Goal: Communication & Community: Answer question/provide support

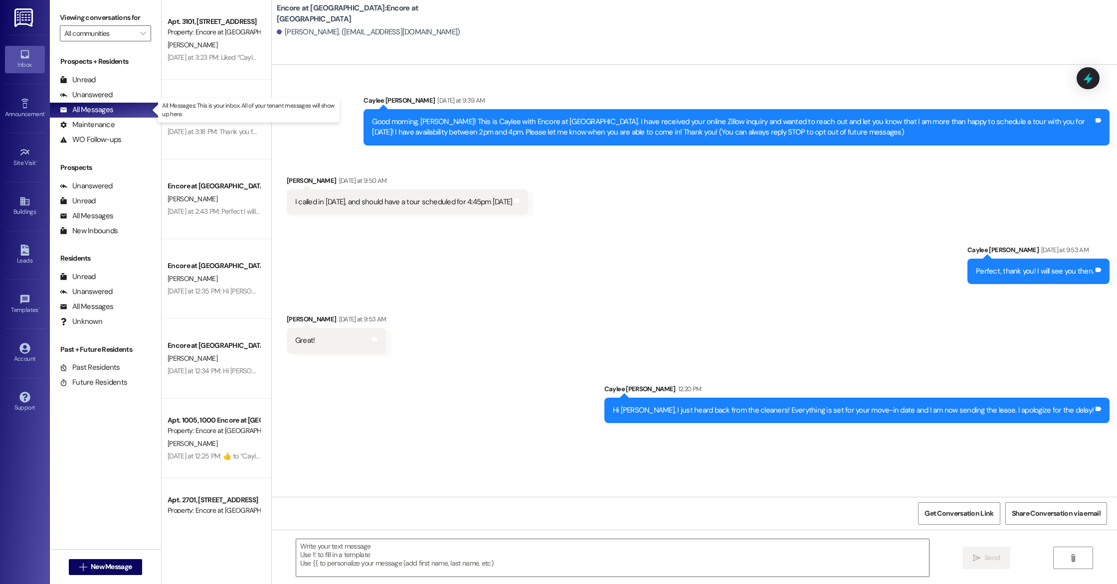
click at [113, 114] on div "All Messages (undefined)" at bounding box center [105, 110] width 111 height 15
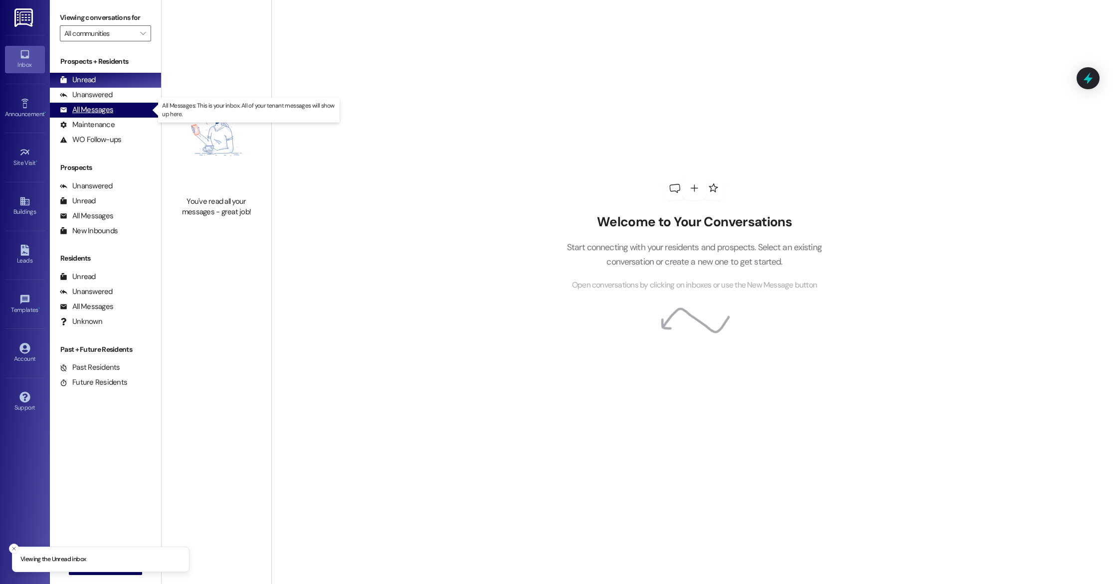
click at [117, 114] on div "All Messages (undefined)" at bounding box center [105, 110] width 111 height 15
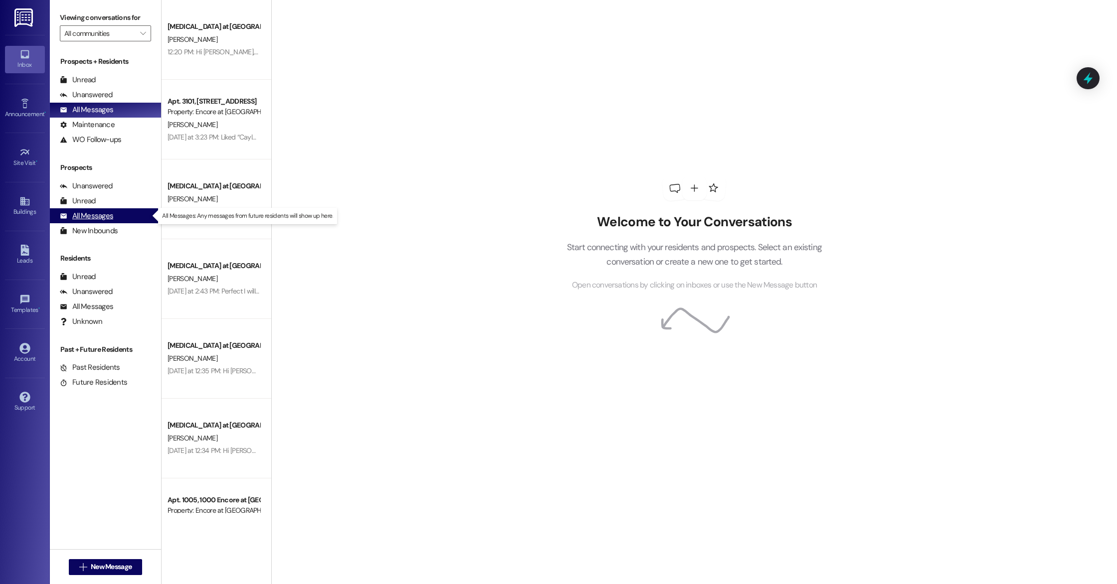
click at [100, 220] on div "All Messages" at bounding box center [86, 216] width 53 height 10
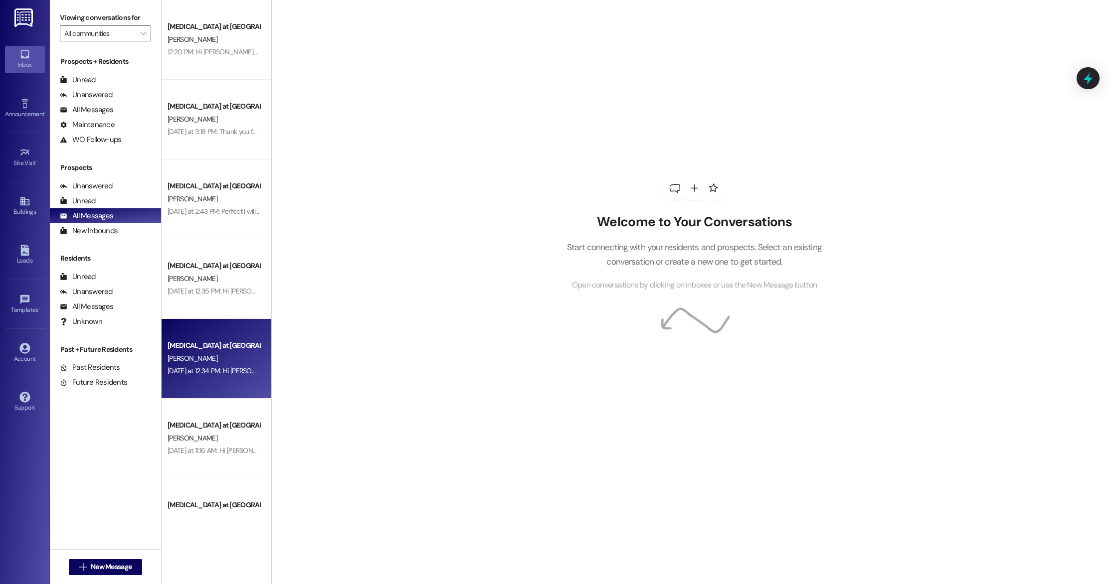
click at [198, 332] on div "Encore at [GEOGRAPHIC_DATA] [PERSON_NAME] [DATE] at 12:34 PM: Hi [PERSON_NAME]!…" at bounding box center [217, 359] width 110 height 80
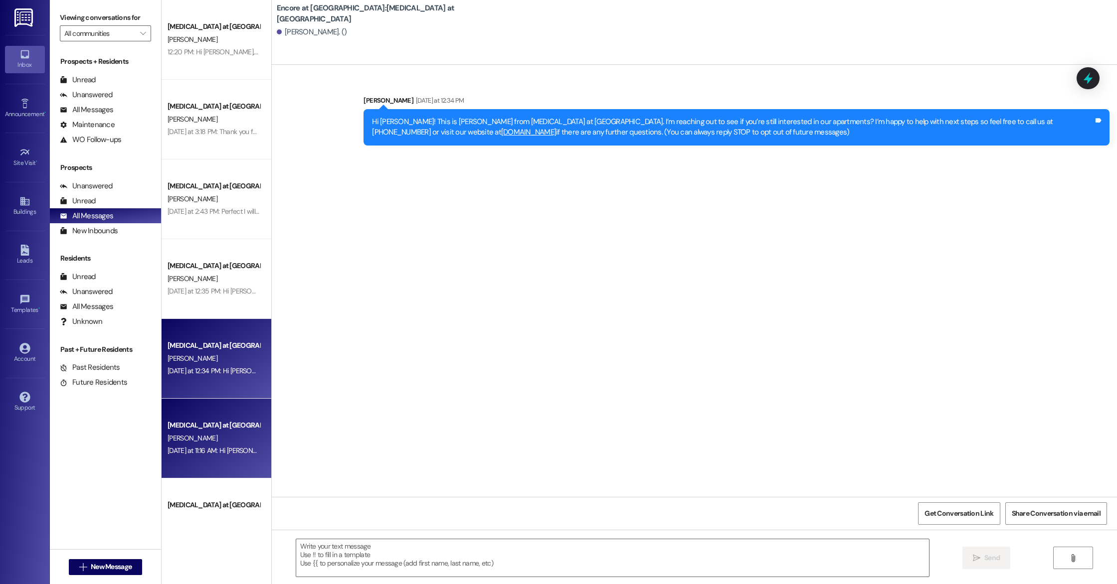
click at [217, 413] on div "[MEDICAL_DATA] at [GEOGRAPHIC_DATA] [PERSON_NAME] [DATE] at 11:16 AM: Hi [PERSO…" at bounding box center [217, 439] width 110 height 80
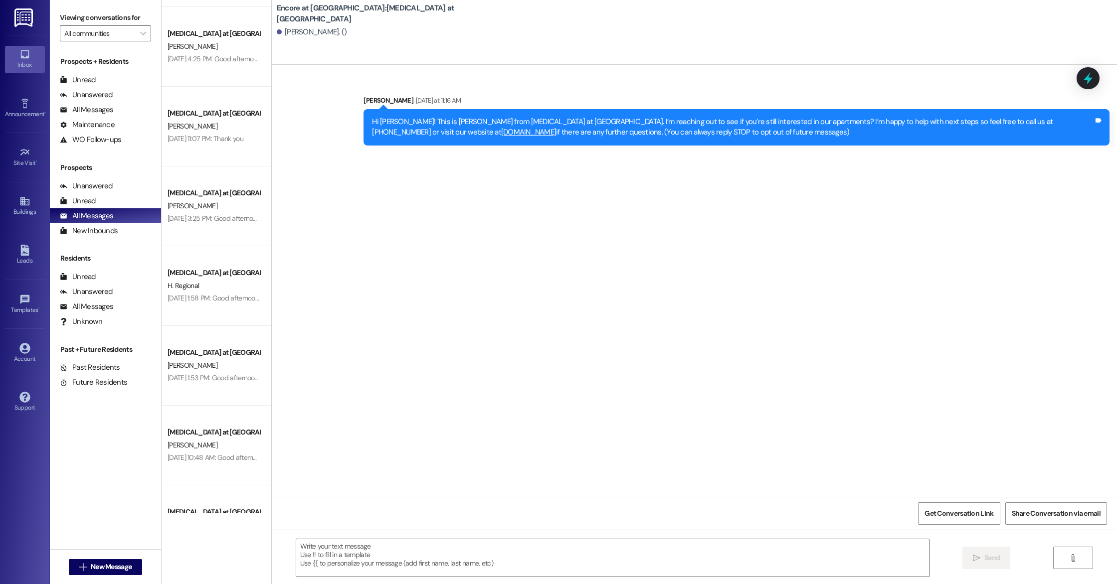
scroll to position [954, 0]
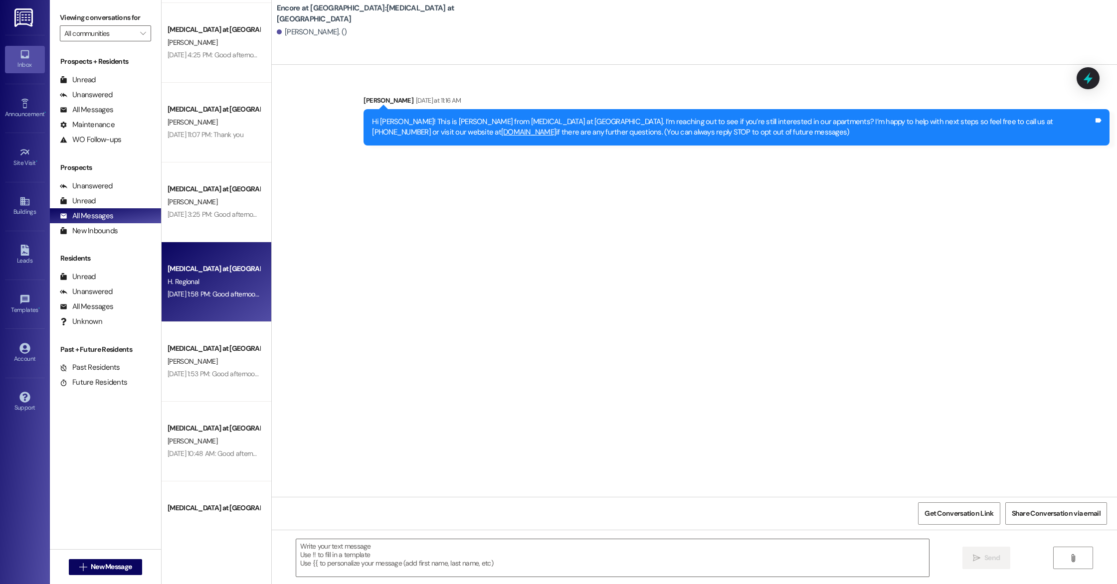
click at [210, 315] on div "[MEDICAL_DATA] at [GEOGRAPHIC_DATA] H. Regional [DATE] 1:58 PM: Good afternoon,…" at bounding box center [217, 282] width 110 height 80
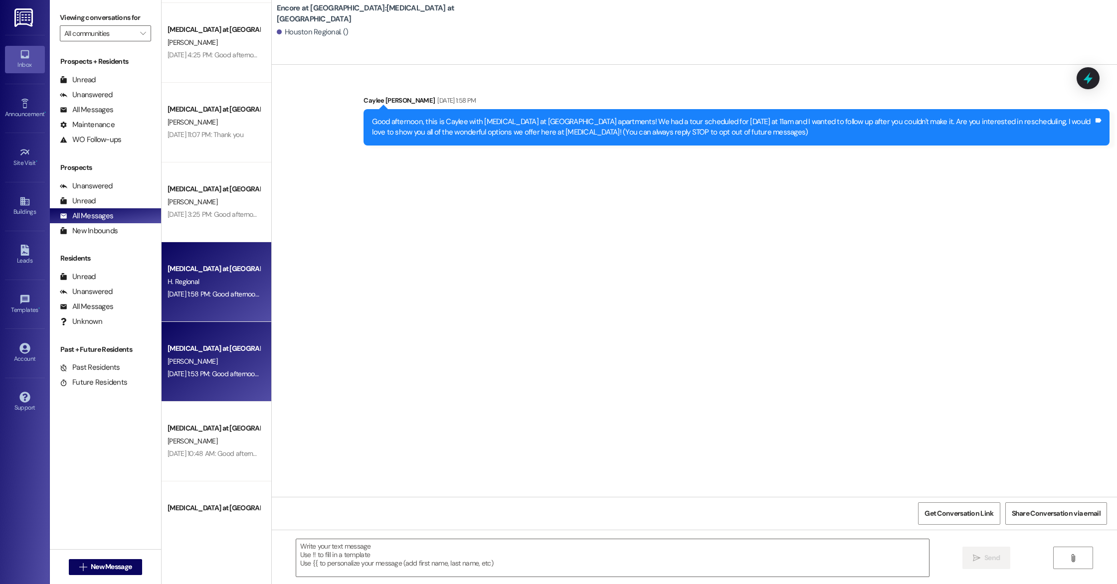
click at [212, 367] on div "[PERSON_NAME]" at bounding box center [214, 362] width 94 height 12
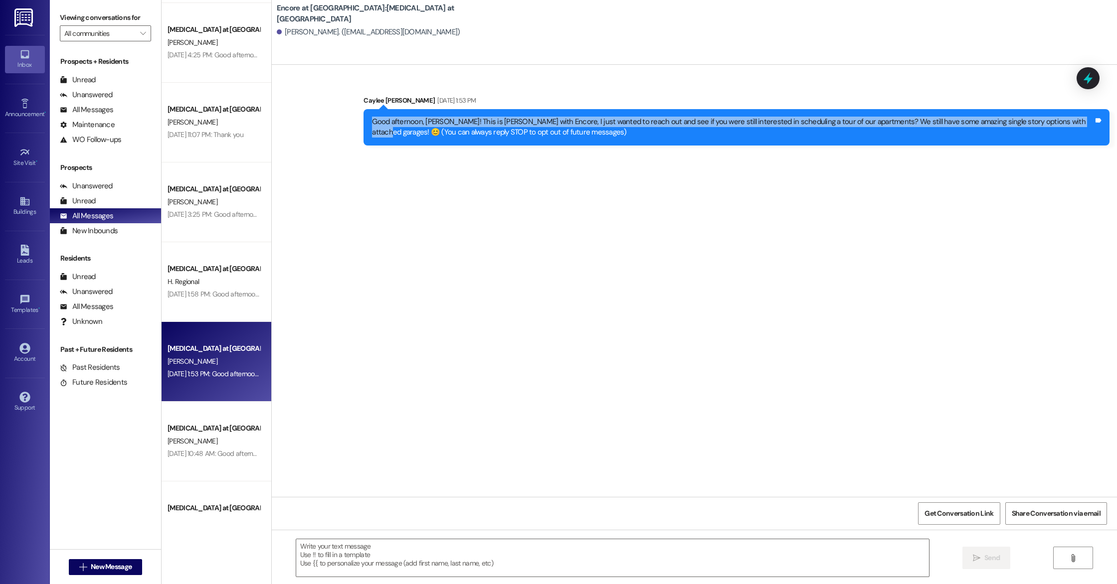
drag, startPoint x: 366, startPoint y: 121, endPoint x: 1060, endPoint y: 122, distance: 694.7
click at [1060, 122] on div "Good afternoon, [PERSON_NAME]! This is [PERSON_NAME] with Encore, I just wanted…" at bounding box center [733, 127] width 722 height 21
copy div "Good afternoon, Jordan! This is Caylee with Encore, I just wanted to reach out …"
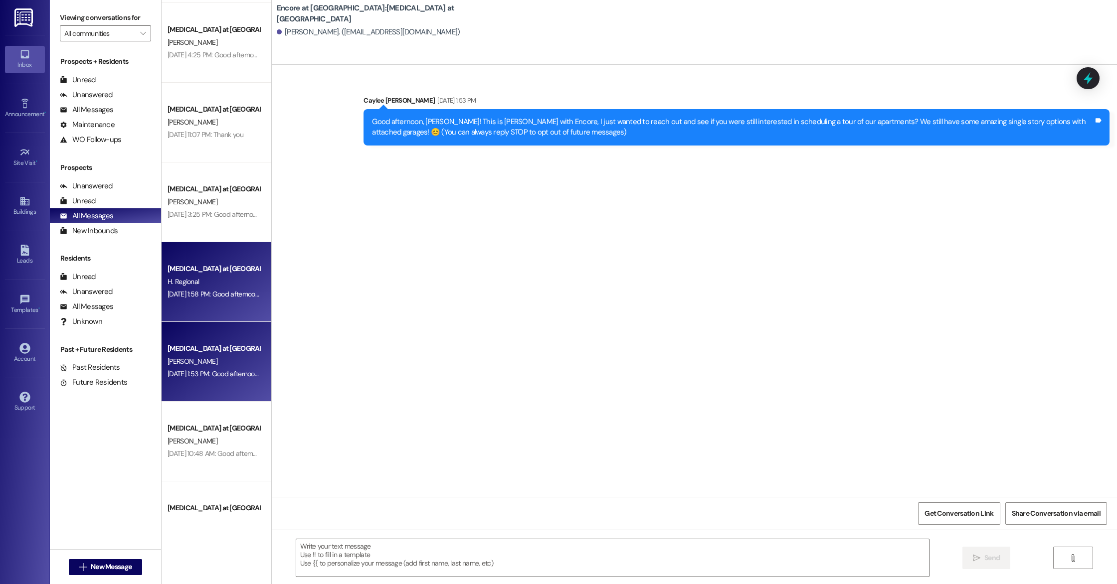
click at [182, 269] on div "Encore at [GEOGRAPHIC_DATA]" at bounding box center [214, 269] width 92 height 10
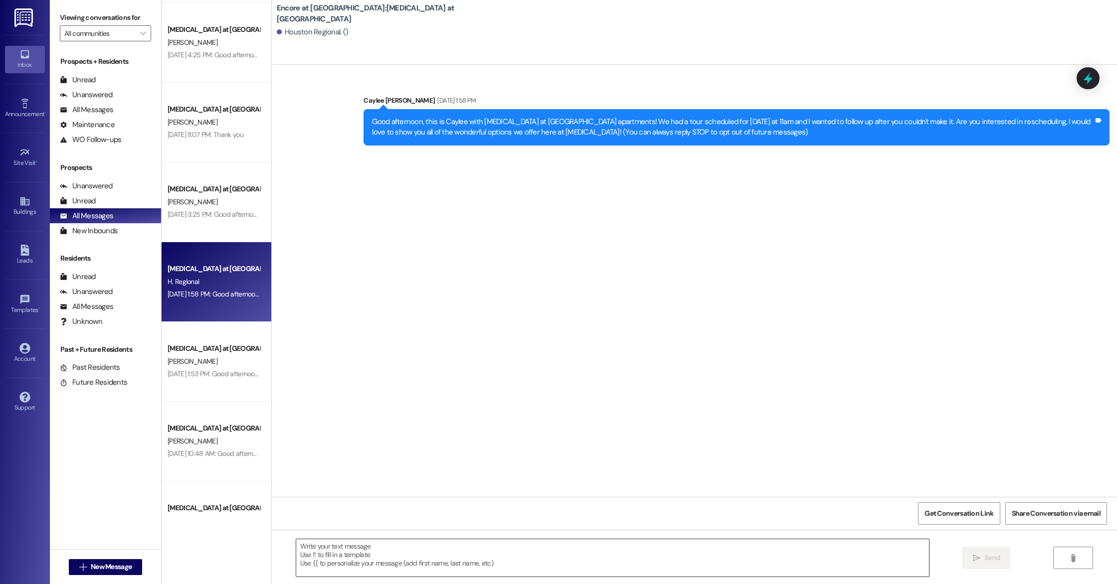
click at [439, 548] on textarea at bounding box center [612, 558] width 633 height 37
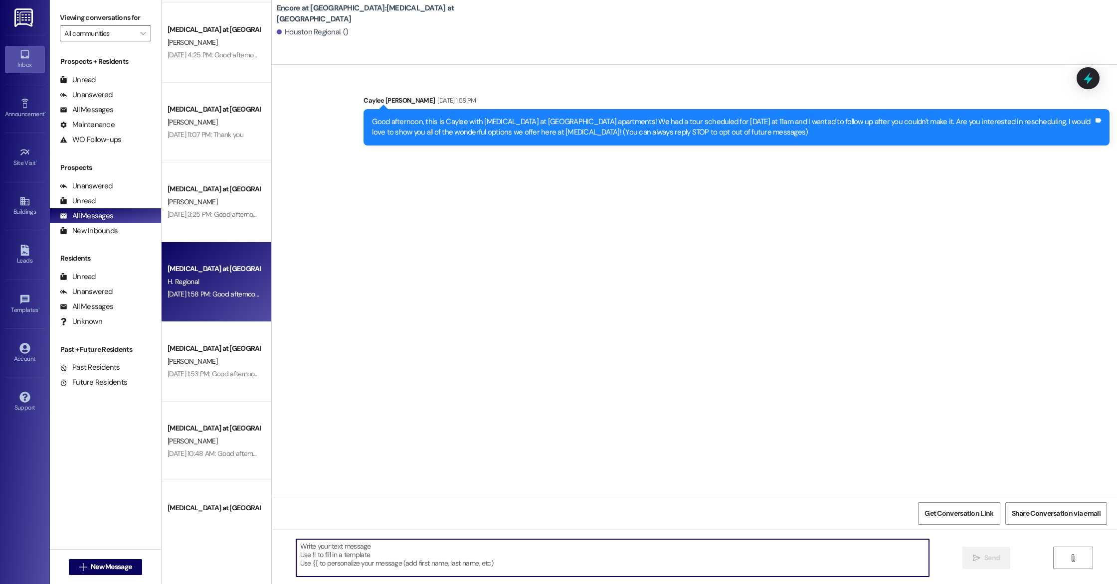
paste textarea "Good afternoon, Jordan! This is Caylee with Encore, I just wanted to reach out …"
type textarea "Good afternoon, Jordan! This is Caylee with Encore, I just wanted to reach out …"
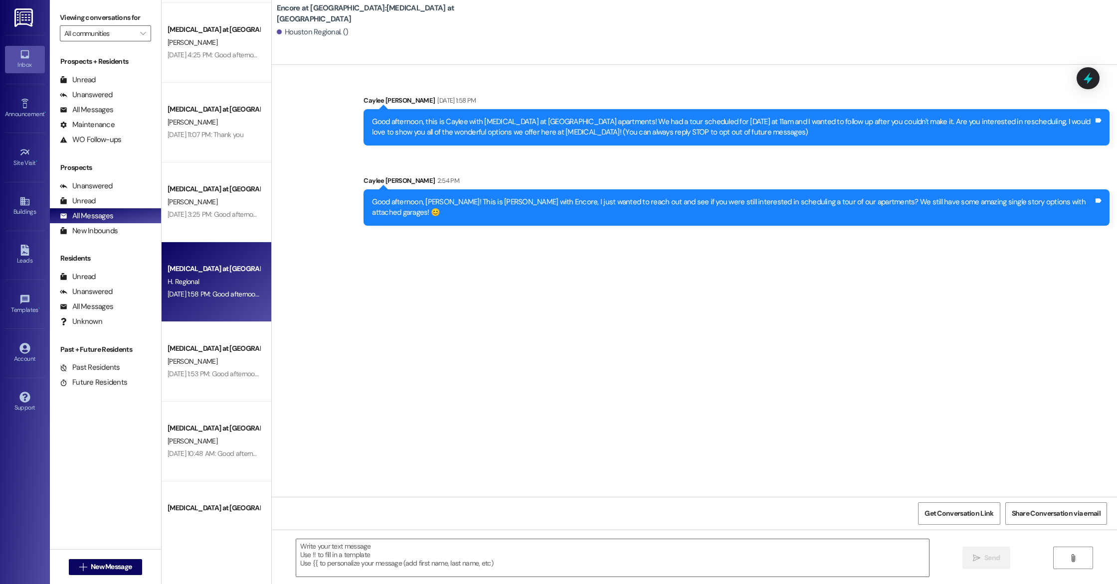
click at [893, 220] on div "Sent via SMS Caylee Mixon 2:54 PM Good afternoon, Jordan! This is Caylee with E…" at bounding box center [736, 200] width 761 height 65
click at [886, 217] on div "Sent via SMS Caylee Mixon 2:54 PM Good afternoon, Jordan! This is Caylee with E…" at bounding box center [736, 200] width 761 height 65
click at [431, 207] on div "Good afternoon, Jordan! This is Caylee with Encore, I just wanted to reach out …" at bounding box center [737, 208] width 746 height 36
click at [668, 208] on div "Good afternoon, Jordan! This is Caylee with Encore, I just wanted to reach out …" at bounding box center [737, 208] width 746 height 36
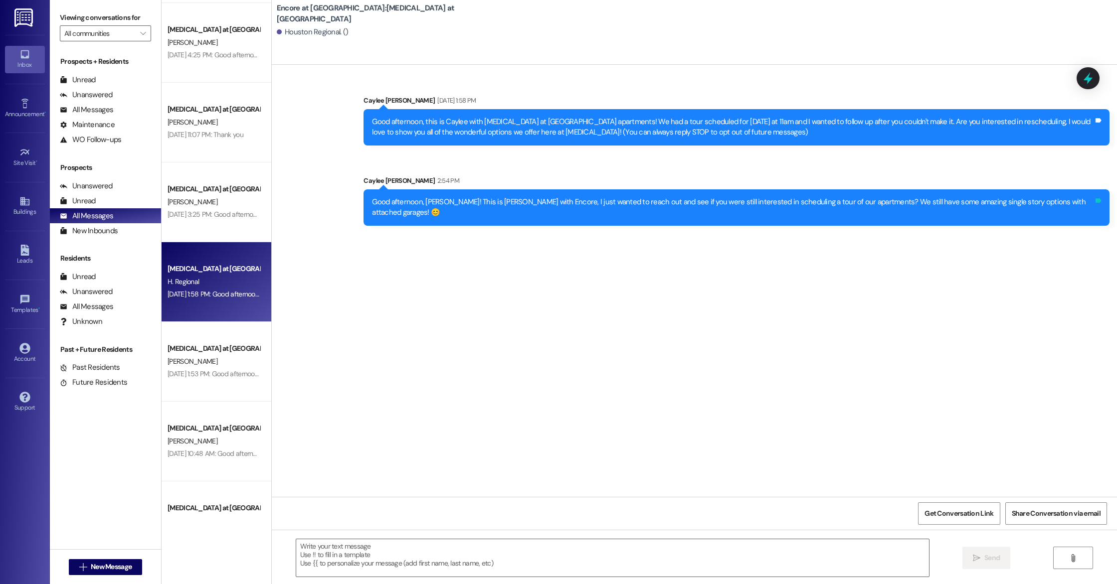
click at [1101, 201] on icon at bounding box center [1098, 200] width 7 height 7
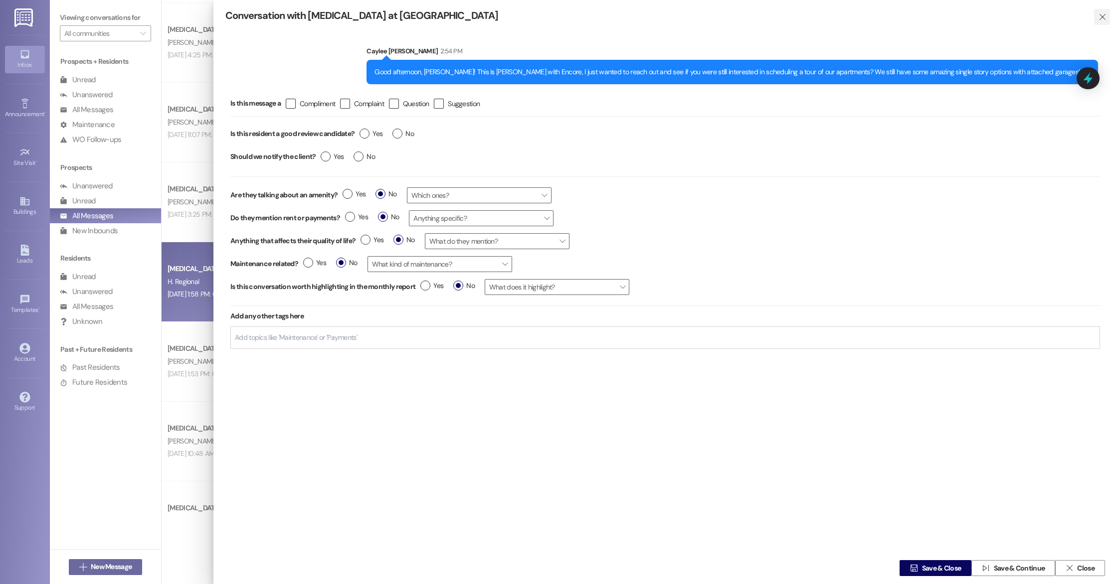
click at [1100, 17] on icon "" at bounding box center [1102, 17] width 7 height 8
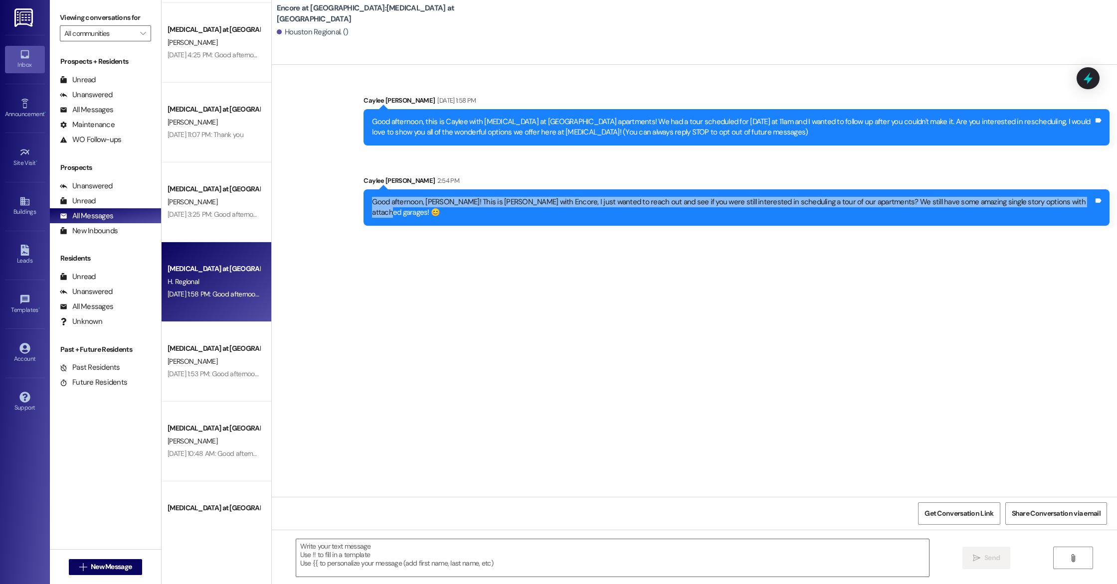
drag, startPoint x: 396, startPoint y: 202, endPoint x: 1092, endPoint y: 206, distance: 695.7
click at [1092, 206] on div "Good afternoon, Jordan! This is Caylee with Encore, I just wanted to reach out …" at bounding box center [733, 207] width 722 height 21
copy div "Good afternoon, Jordan! This is Caylee with Encore, I just wanted to reach out …"
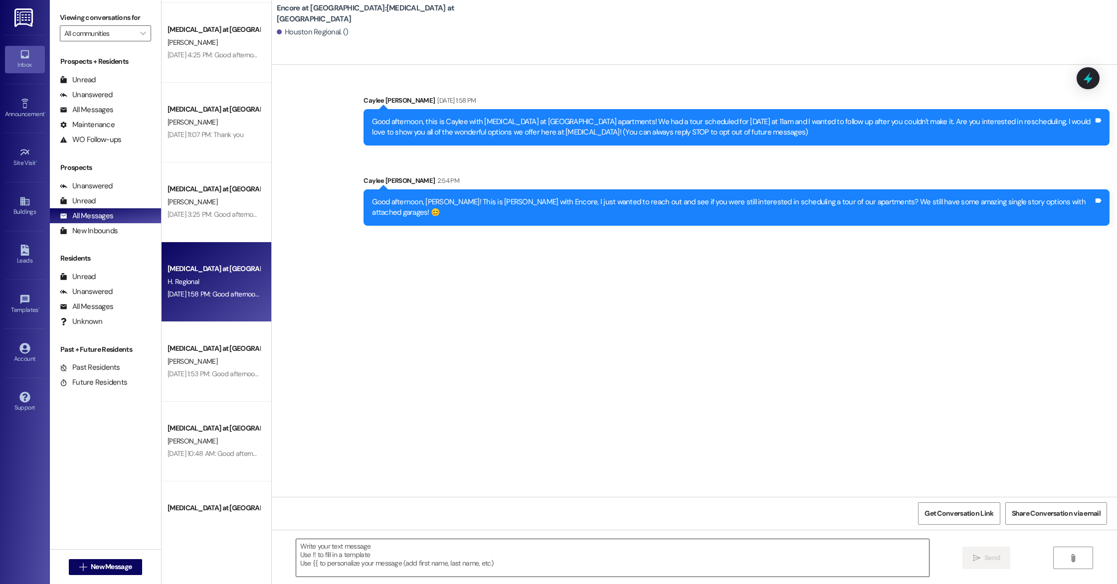
click at [700, 557] on textarea at bounding box center [612, 558] width 633 height 37
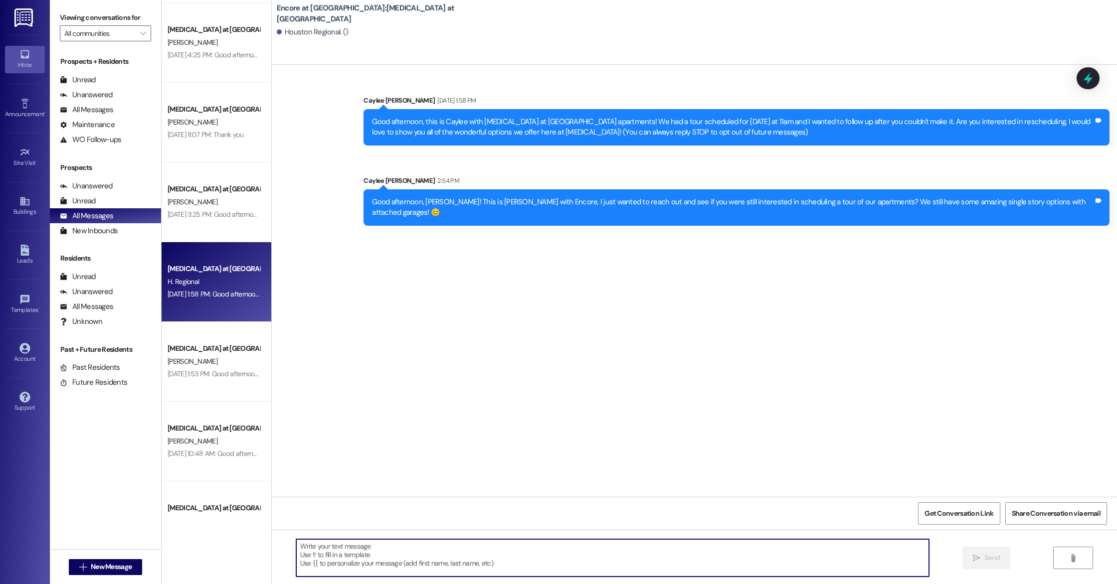
paste textarea "Good afternoon, Jordan! This is Caylee with Encore, I just wanted to reach out …"
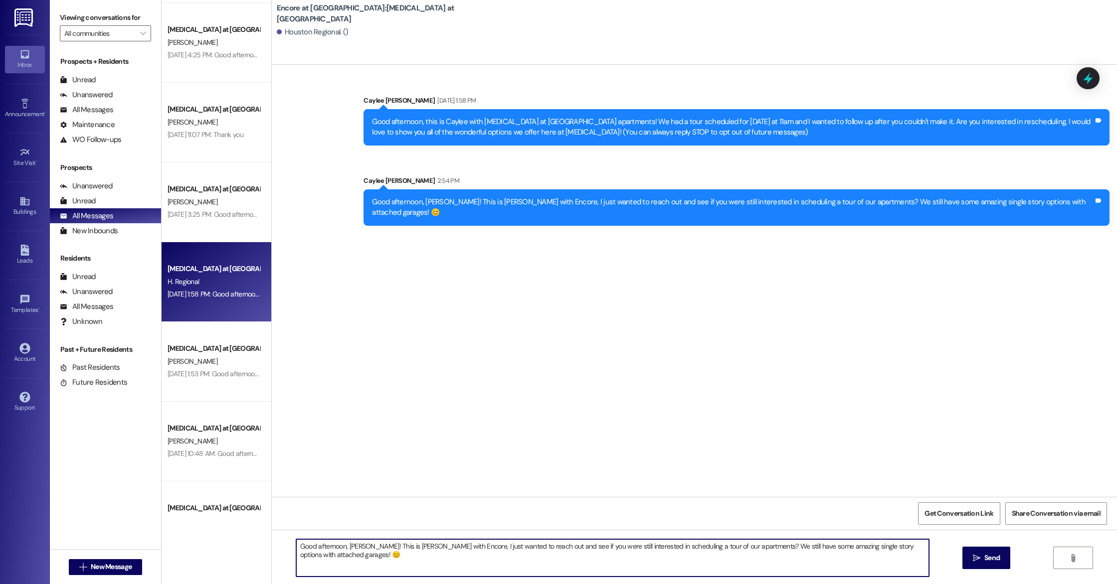
drag, startPoint x: 343, startPoint y: 548, endPoint x: 361, endPoint y: 547, distance: 18.0
click at [361, 547] on textarea "Good afternoon, Jordan! This is Caylee with Encore, I just wanted to reach out …" at bounding box center [612, 558] width 633 height 37
type textarea "Good afternoon, Houston Regional! This is Caylee with Encore, I just wanted to …"
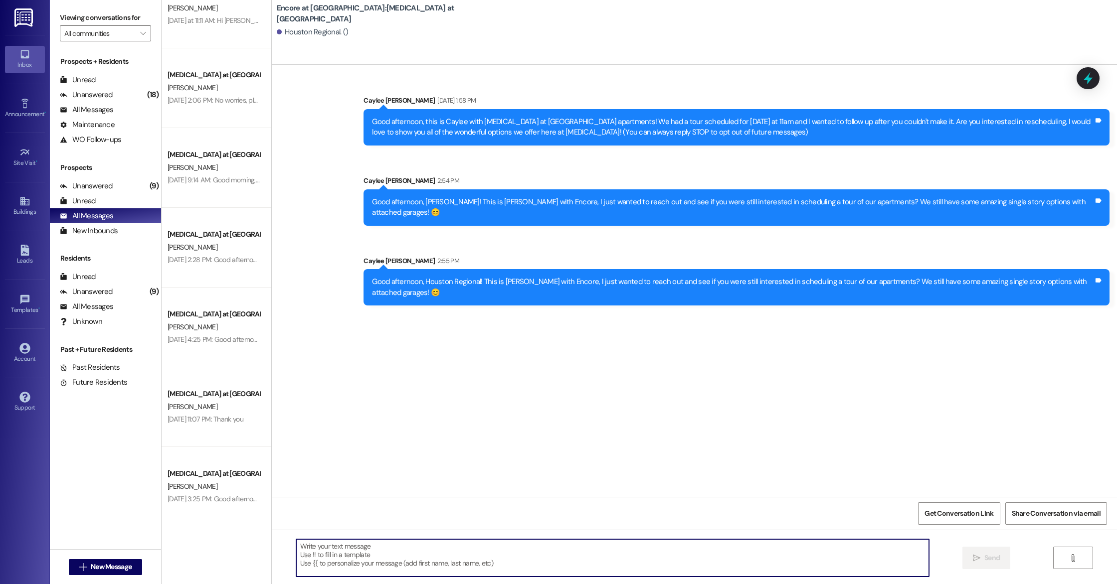
scroll to position [0, 0]
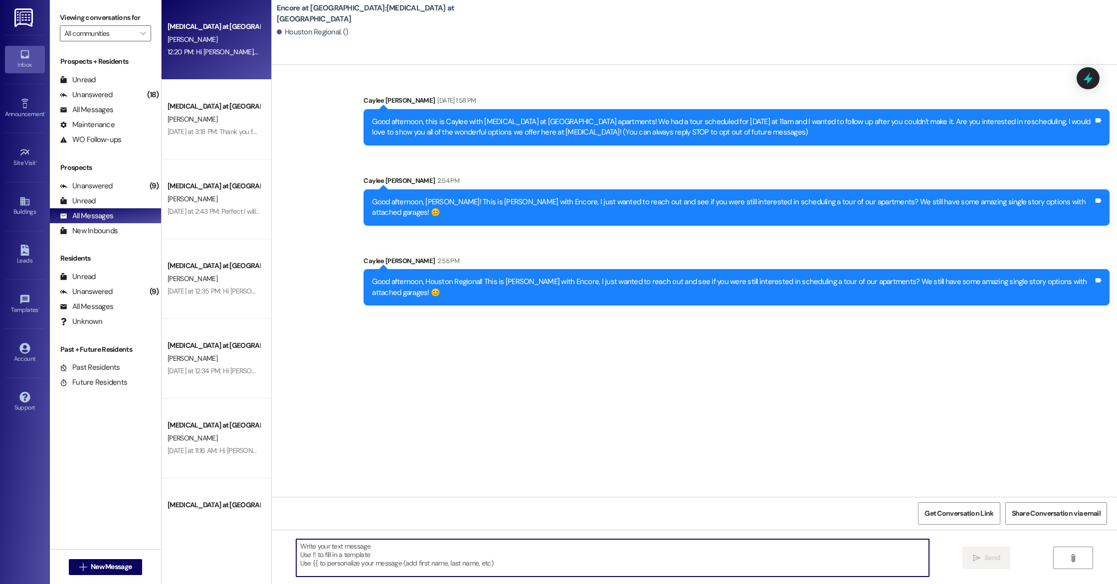
click at [199, 67] on div "Encore at Beacon Place Prospect W. Arnold 12:20 PM: Hi Arnold, I just heard bac…" at bounding box center [217, 40] width 110 height 80
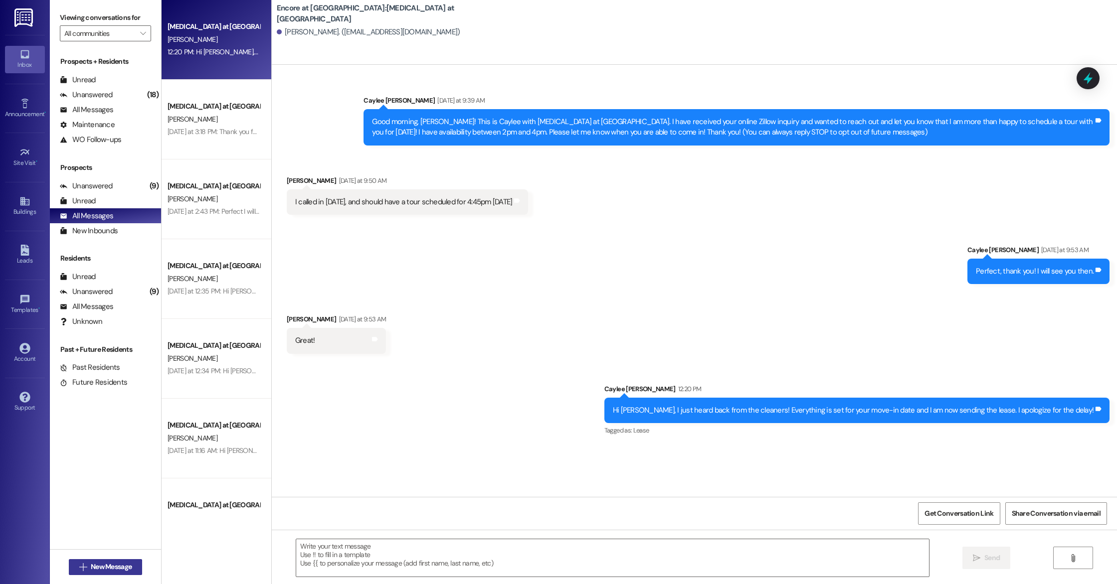
click at [121, 560] on button " New Message" at bounding box center [106, 568] width 74 height 16
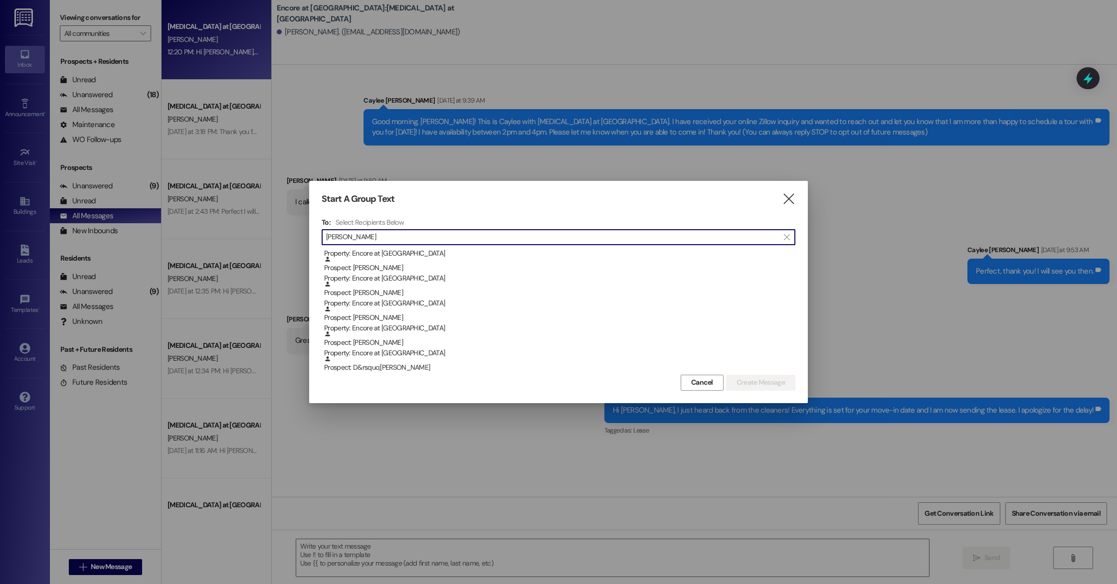
scroll to position [119, 0]
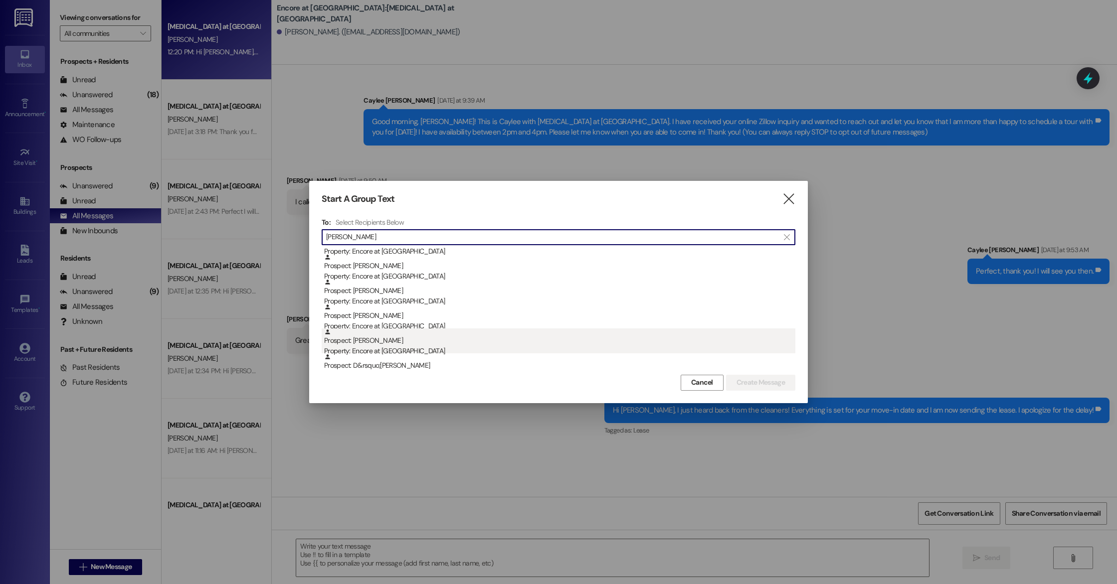
type input "smith"
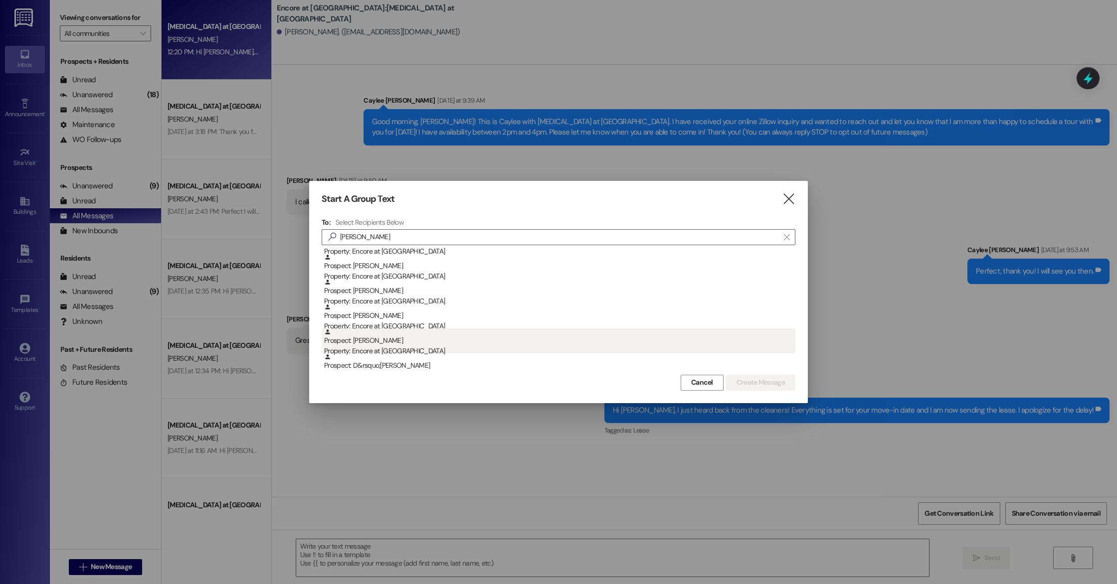
click at [387, 346] on div "Property: Encore at [GEOGRAPHIC_DATA]" at bounding box center [559, 351] width 471 height 10
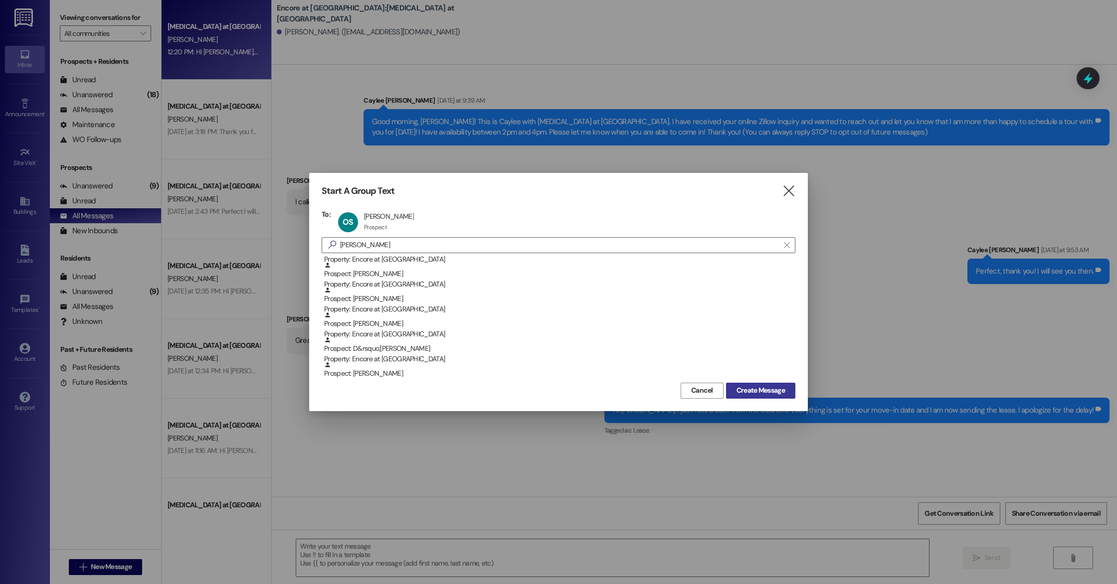
click at [753, 388] on span "Create Message" at bounding box center [761, 390] width 48 height 10
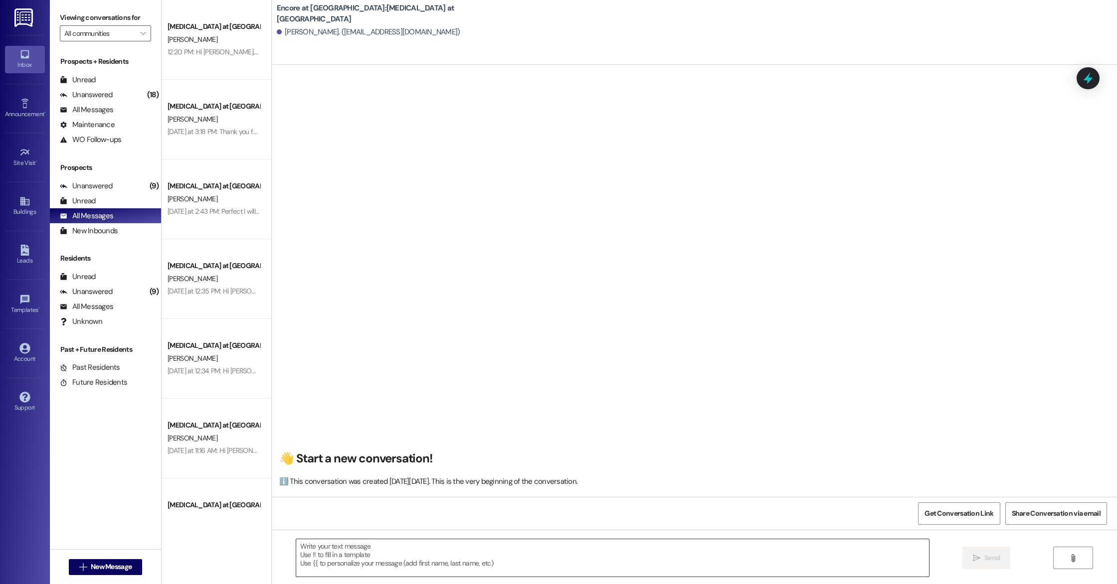
click at [432, 558] on textarea at bounding box center [612, 558] width 633 height 37
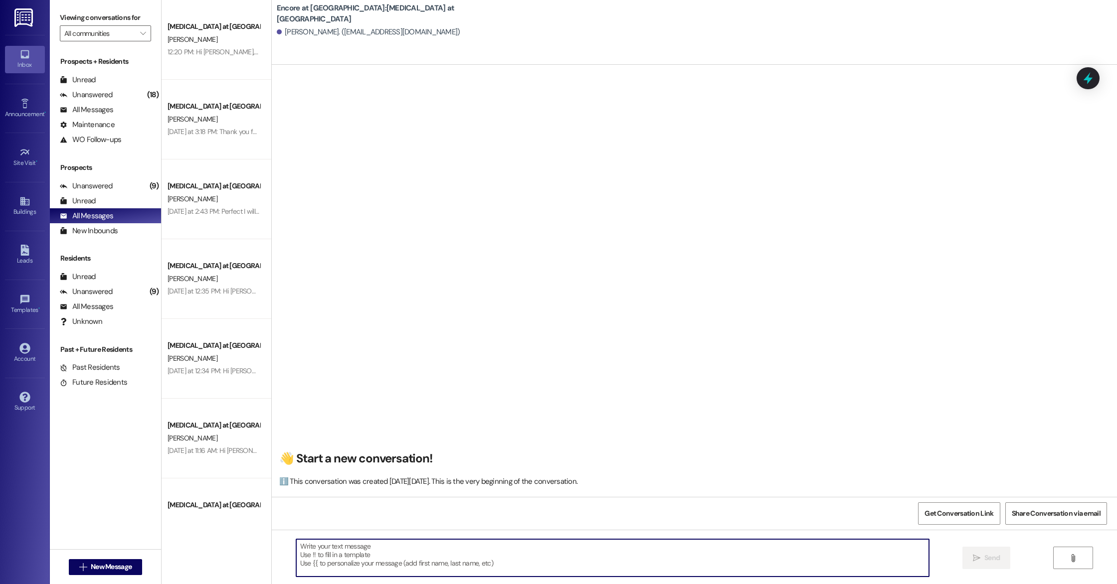
paste textarea "Good afternoon, Jordan! This is Caylee with Encore, I just wanted to reach out …"
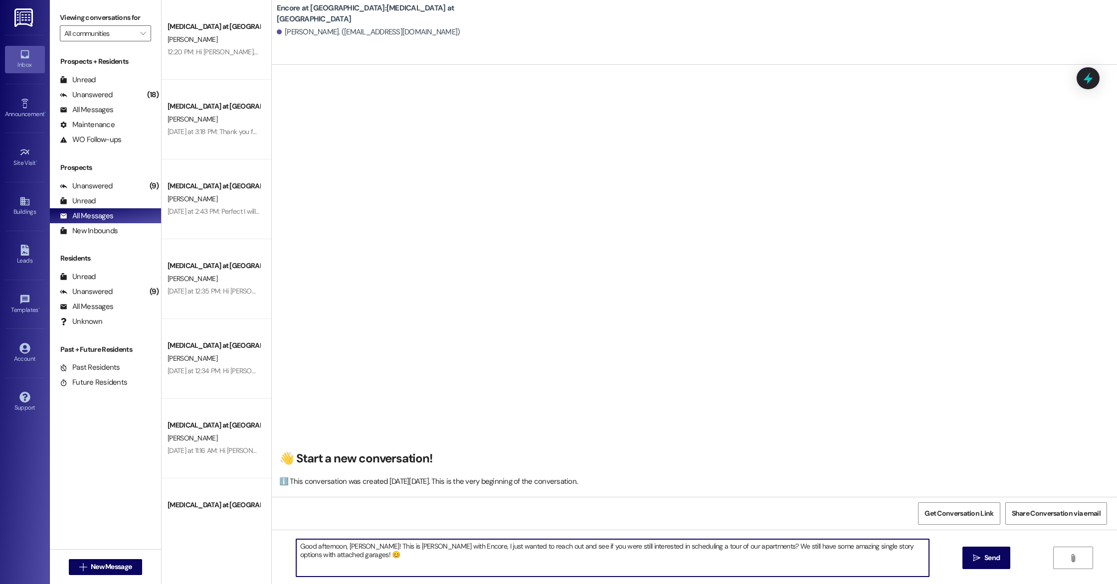
drag, startPoint x: 343, startPoint y: 546, endPoint x: 363, endPoint y: 545, distance: 19.5
click at [363, 545] on textarea "Good afternoon, Jordan! This is Caylee with Encore, I just wanted to reach out …" at bounding box center [612, 558] width 633 height 37
click at [792, 563] on textarea "Good afternoon, this is Caylee with Encore, I just wanted to reach out and see …" at bounding box center [612, 558] width 633 height 37
drag, startPoint x: 599, startPoint y: 548, endPoint x: 702, endPoint y: 544, distance: 103.3
click at [702, 544] on textarea "Good afternoon, this is Caylee with Encore, I just wanted to reach out and see …" at bounding box center [612, 558] width 633 height 37
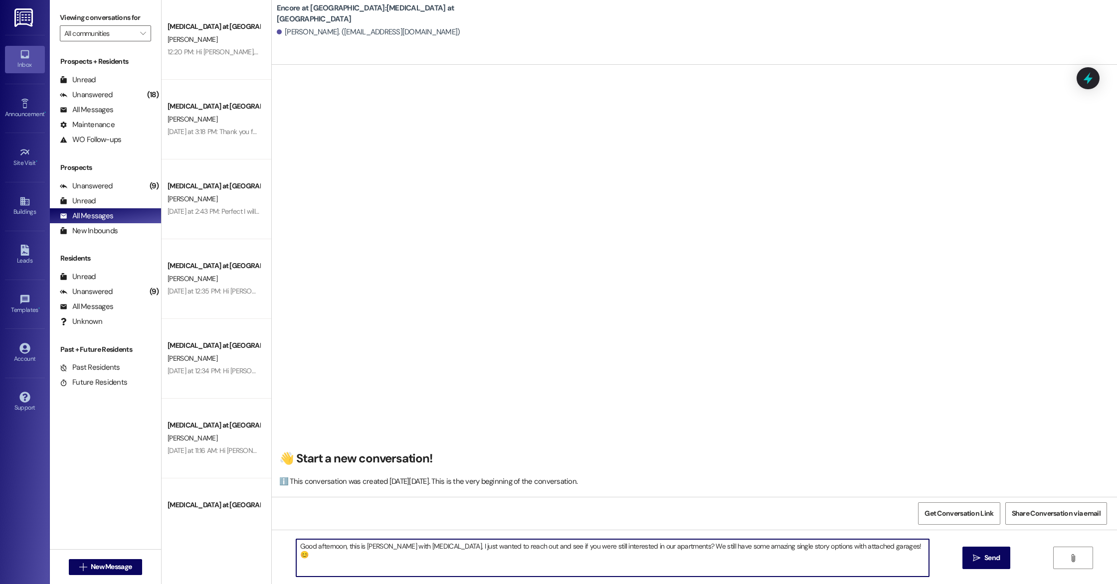
click at [882, 551] on textarea "Good afternoon, this is Caylee with Encore, I just wanted to reach out and see …" at bounding box center [612, 558] width 633 height 37
type textarea "Good afternoon, this is Caylee with Encore, I just wanted to reach out and see …"
drag, startPoint x: 553, startPoint y: 561, endPoint x: 269, endPoint y: 517, distance: 286.7
click at [272, 517] on div "👋 Start a new conversation! ℹ️ This conversation was created on Thursday, Septe…" at bounding box center [694, 357] width 845 height 584
click at [543, 556] on textarea "Good afternoon, this is Caylee with Encore, I just wanted to reach out and see …" at bounding box center [612, 558] width 633 height 37
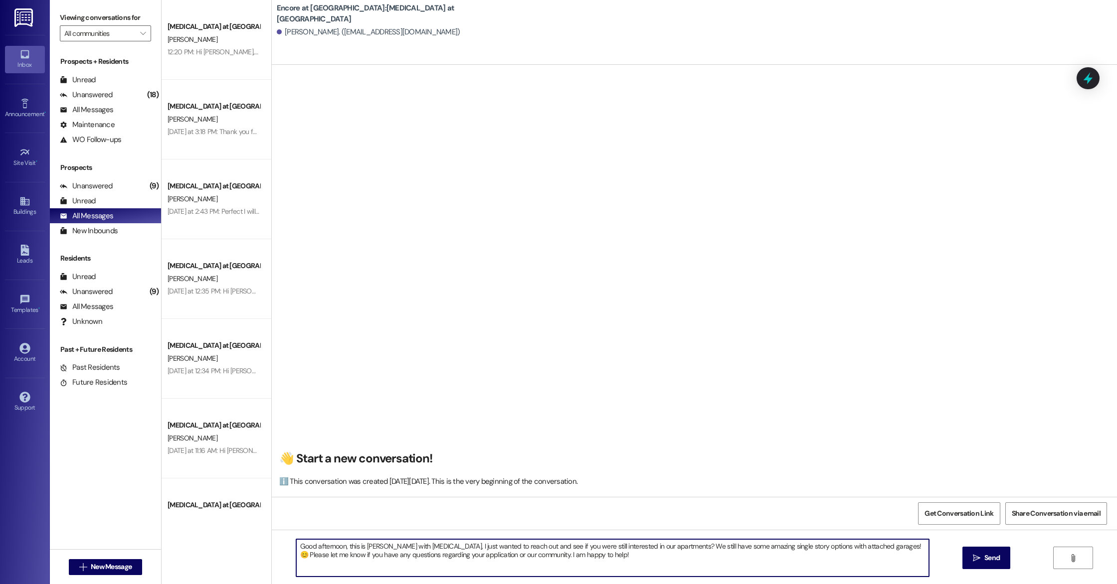
click at [567, 559] on textarea "Good afternoon, this is Caylee with Encore, I just wanted to reach out and see …" at bounding box center [612, 558] width 633 height 37
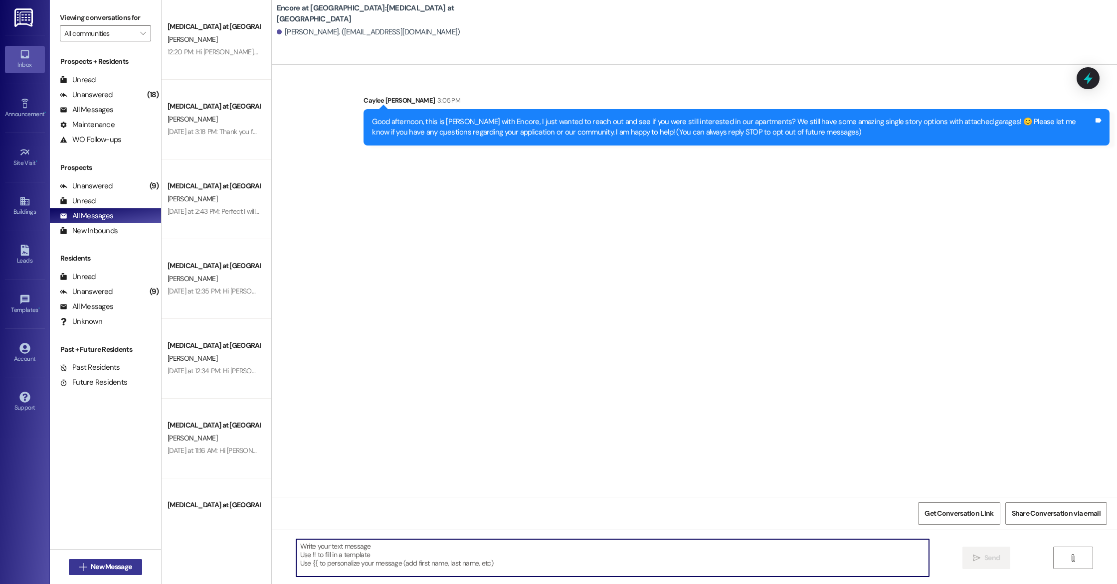
click at [101, 574] on button " New Message" at bounding box center [106, 568] width 74 height 16
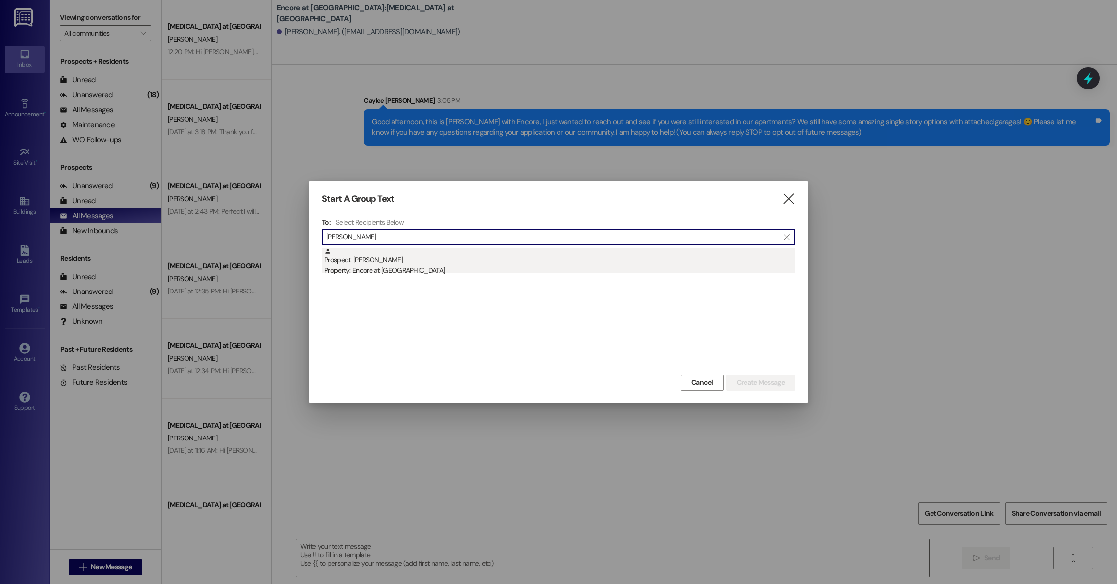
type input "wright"
click at [367, 252] on div "Prospect: Charlotte Wright Property: Encore at Beacon Place" at bounding box center [559, 262] width 471 height 28
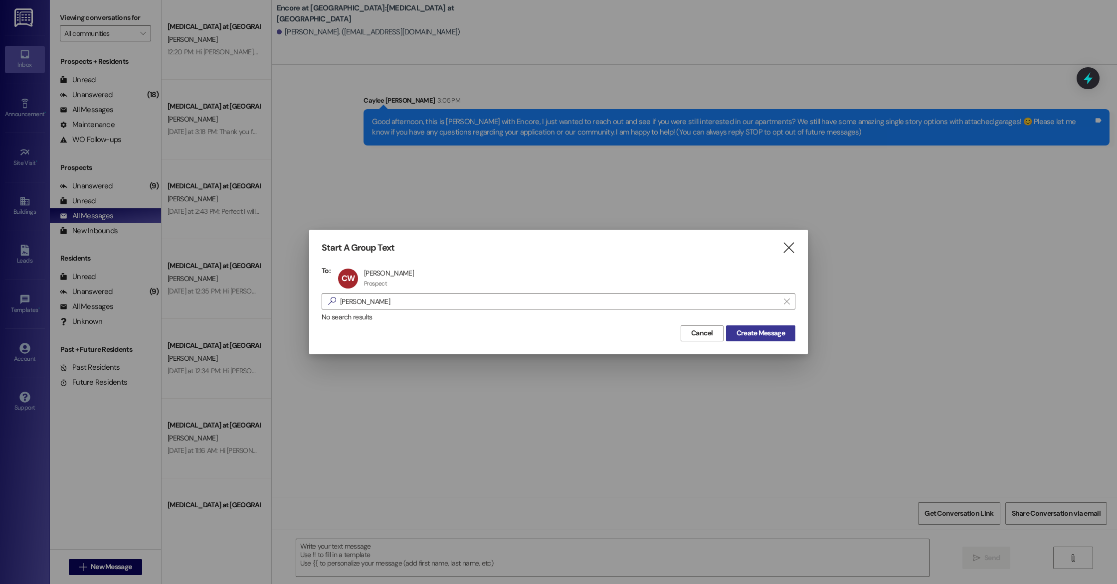
click at [777, 337] on span "Create Message" at bounding box center [761, 333] width 48 height 10
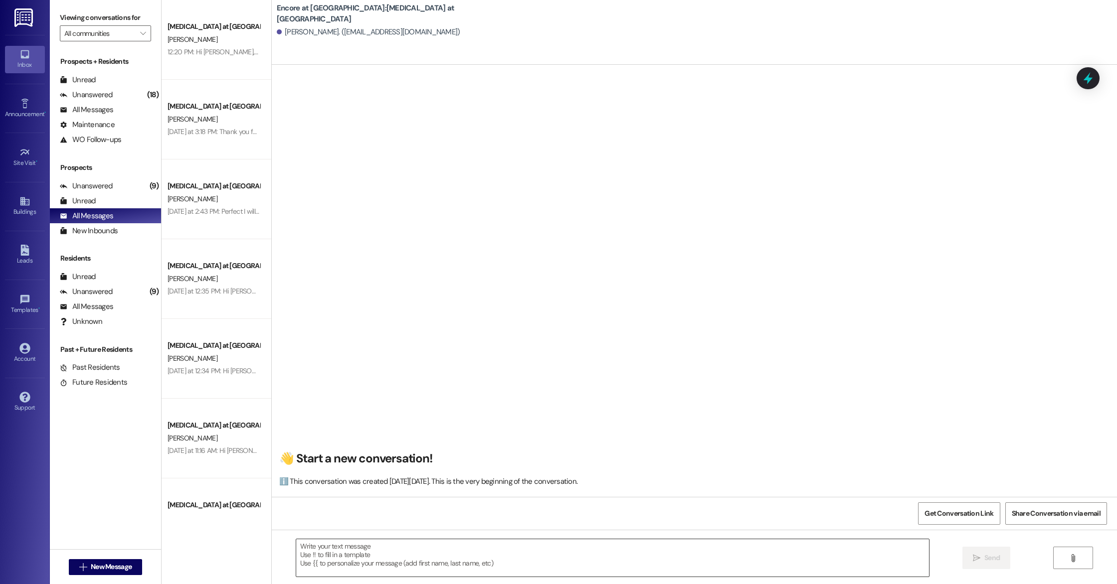
click at [488, 559] on textarea at bounding box center [612, 558] width 633 height 37
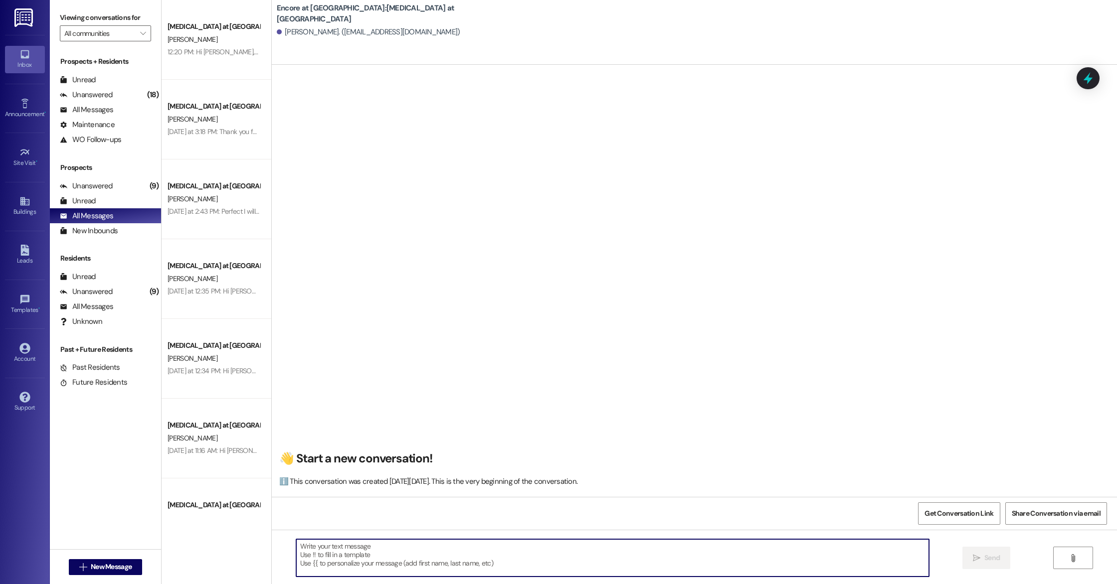
paste textarea "Good afternoon, this is Caylee with Encore, I just wanted to reach out and see …"
type textarea "Good afternoon, this is Caylee with Encore, I just wanted to reach out and see …"
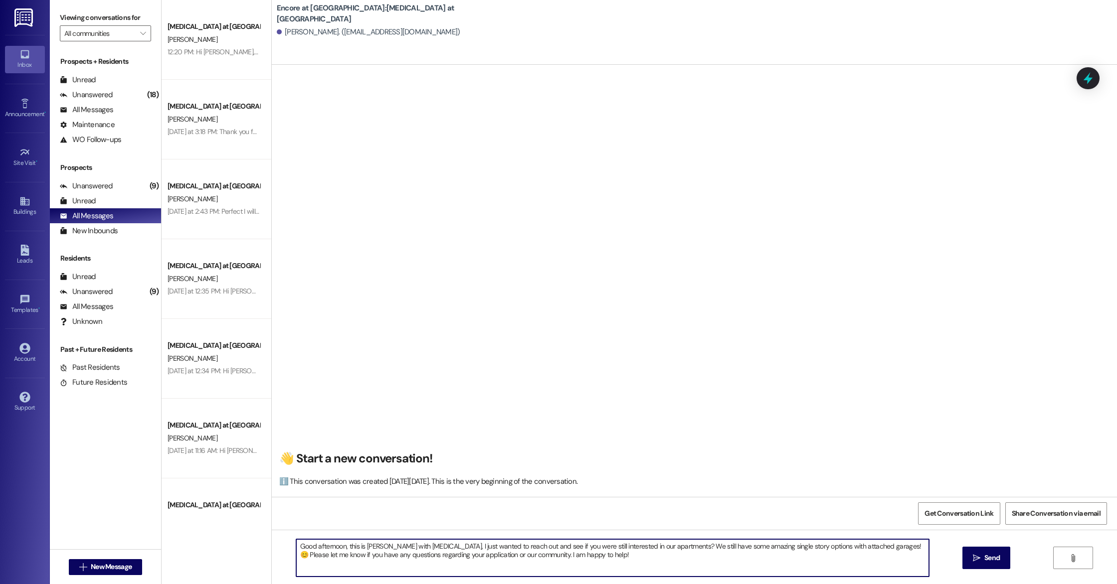
drag, startPoint x: 557, startPoint y: 562, endPoint x: 239, endPoint y: 532, distance: 319.5
click at [239, 532] on div "Encore at Beacon Place Prospect W. Arnold 12:20 PM: Hi Arnold, I just heard bac…" at bounding box center [639, 292] width 955 height 584
click at [609, 565] on textarea "Good afternoon, this is Caylee with Encore, I just wanted to reach out and see …" at bounding box center [612, 558] width 633 height 37
